Goal: Information Seeking & Learning: Learn about a topic

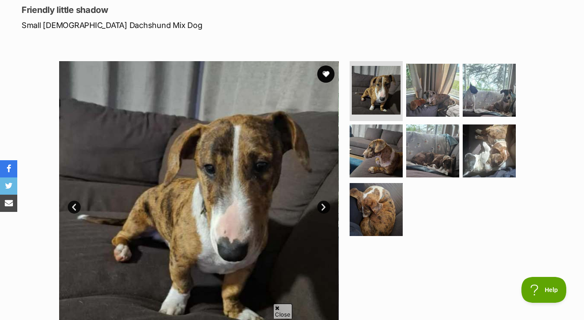
scroll to position [118, 0]
click at [353, 157] on img at bounding box center [376, 151] width 56 height 56
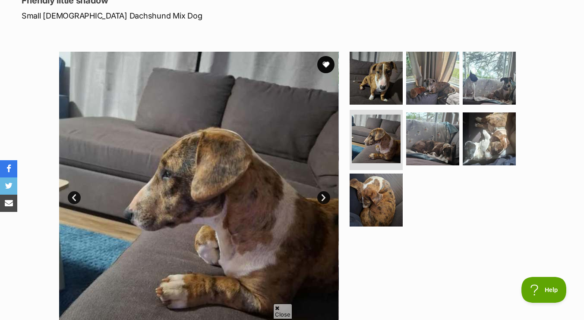
scroll to position [126, 0]
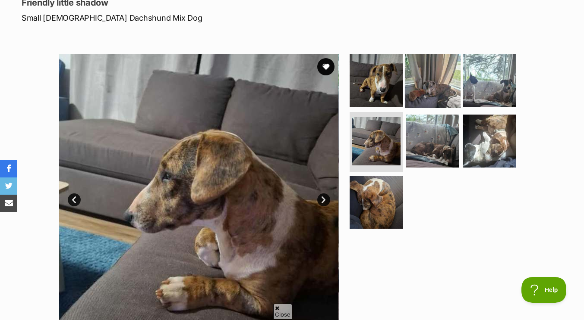
click at [425, 91] on img at bounding box center [433, 80] width 56 height 56
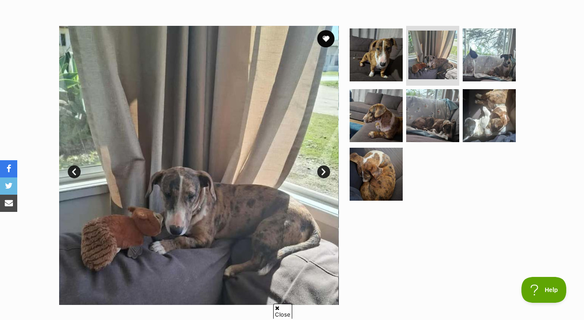
scroll to position [172, 0]
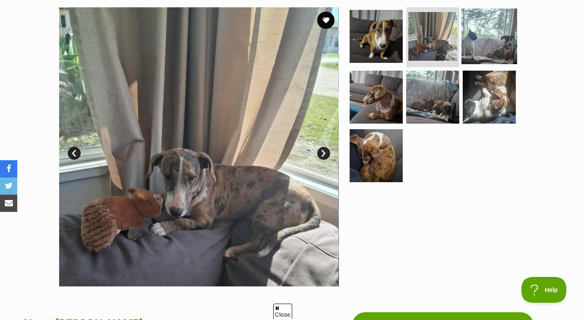
click at [484, 44] on img at bounding box center [489, 36] width 56 height 56
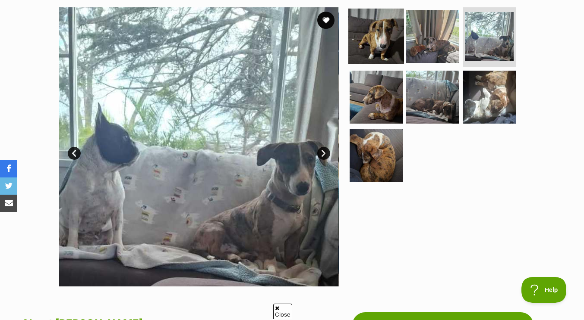
click at [389, 45] on img at bounding box center [376, 36] width 56 height 56
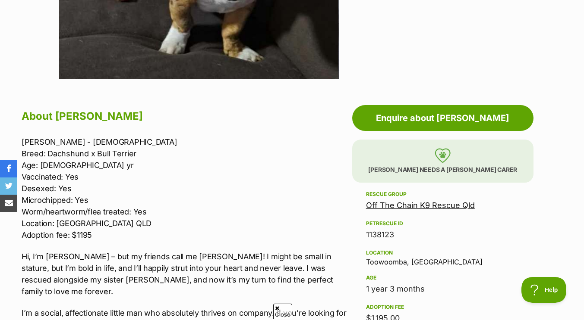
scroll to position [379, 0]
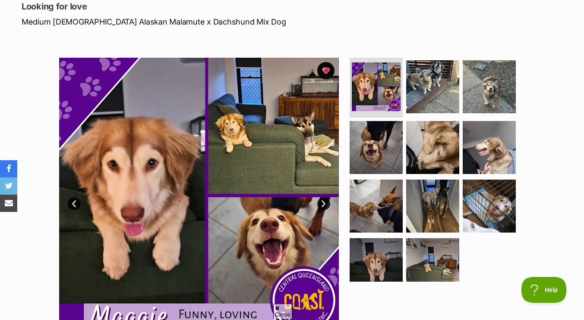
scroll to position [120, 0]
